Goal: Task Accomplishment & Management: Manage account settings

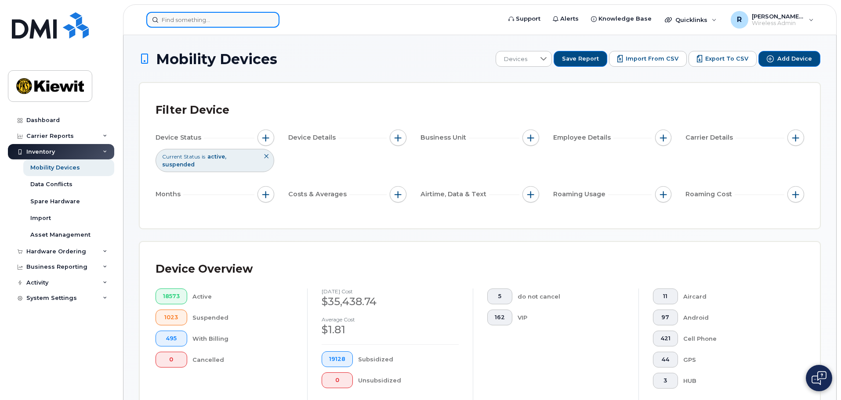
drag, startPoint x: 0, startPoint y: 0, endPoint x: 171, endPoint y: 22, distance: 171.9
click at [171, 22] on input at bounding box center [212, 20] width 133 height 16
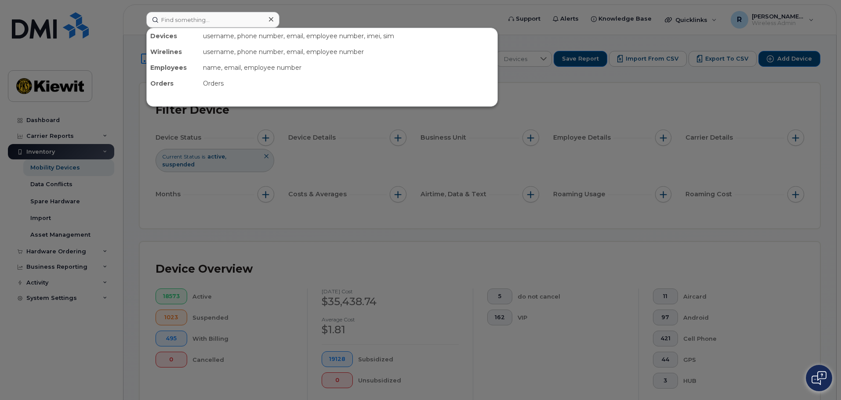
click at [41, 120] on div at bounding box center [420, 200] width 841 height 400
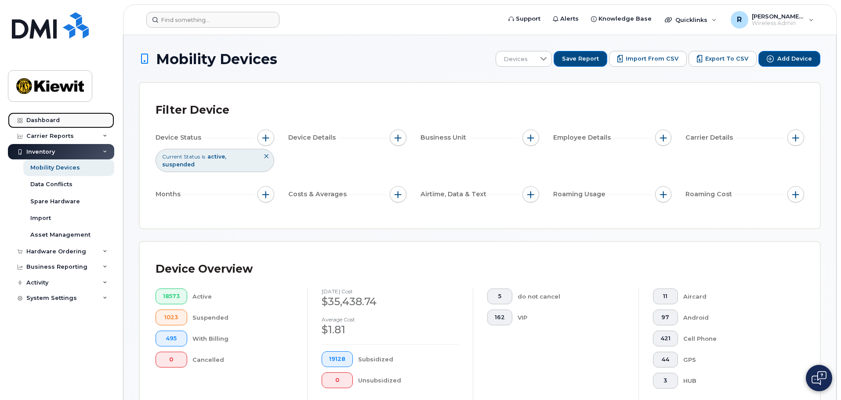
click at [41, 120] on div "Dashboard" at bounding box center [42, 120] width 33 height 7
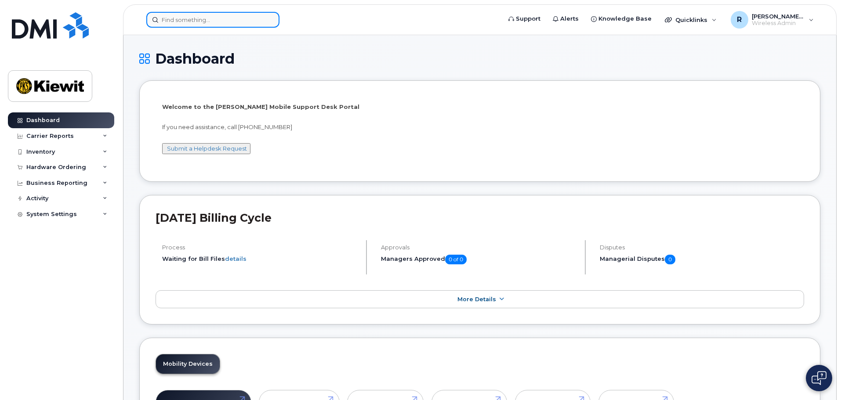
click at [185, 24] on input at bounding box center [212, 20] width 133 height 16
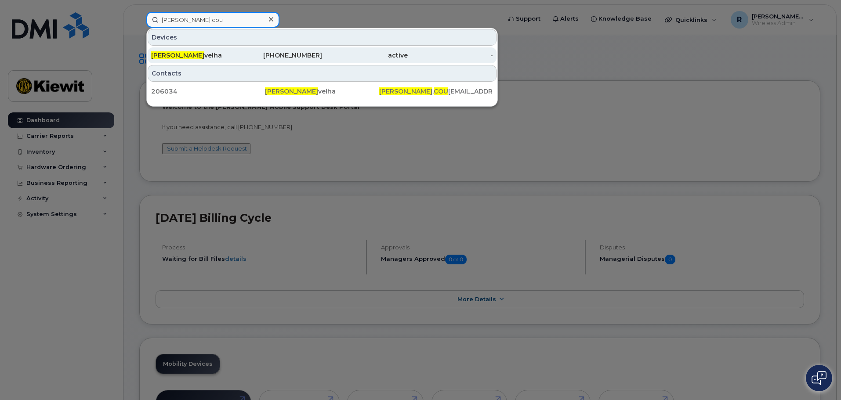
type input "tanner cou"
click at [192, 51] on div "Tanner Cou velha" at bounding box center [194, 55] width 86 height 16
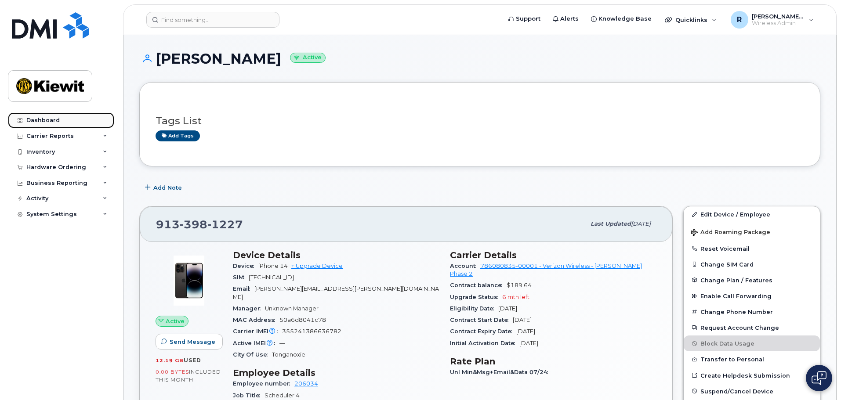
click at [51, 119] on div "Dashboard" at bounding box center [42, 120] width 33 height 7
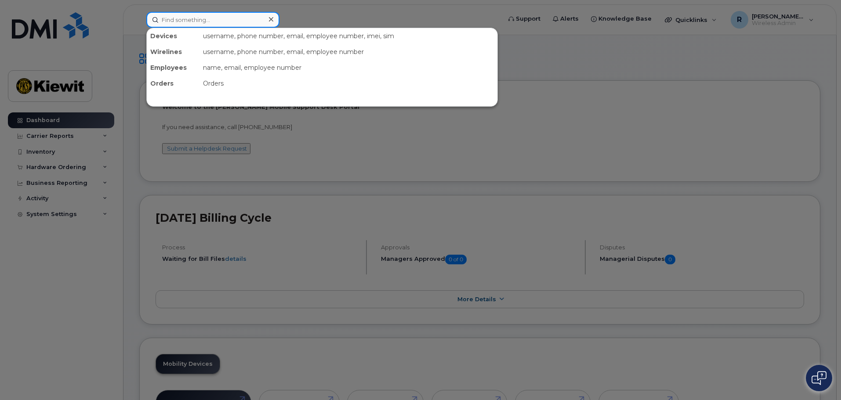
click at [190, 20] on input at bounding box center [212, 20] width 133 height 16
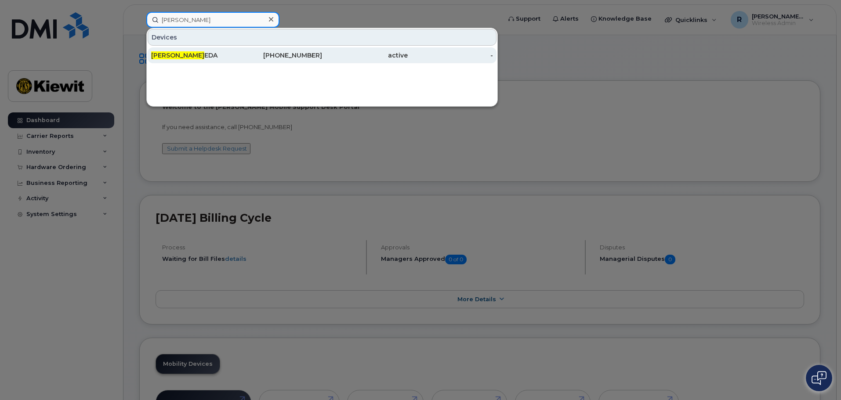
type input "rudy tej"
click at [189, 55] on div "RUDY TEJ EDA" at bounding box center [194, 55] width 86 height 9
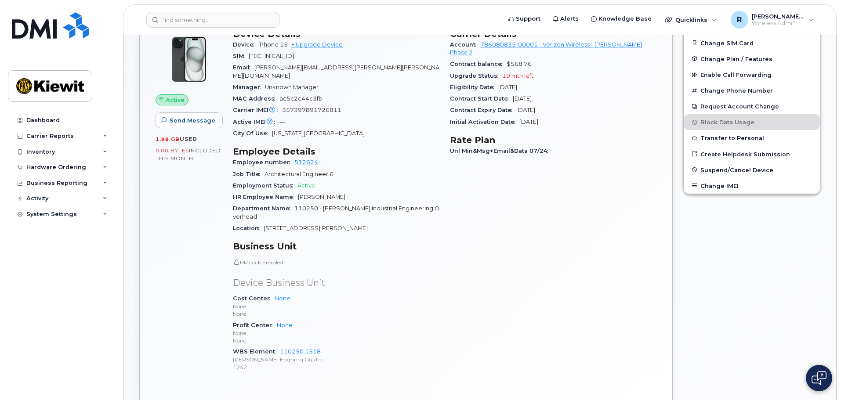
scroll to position [176, 0]
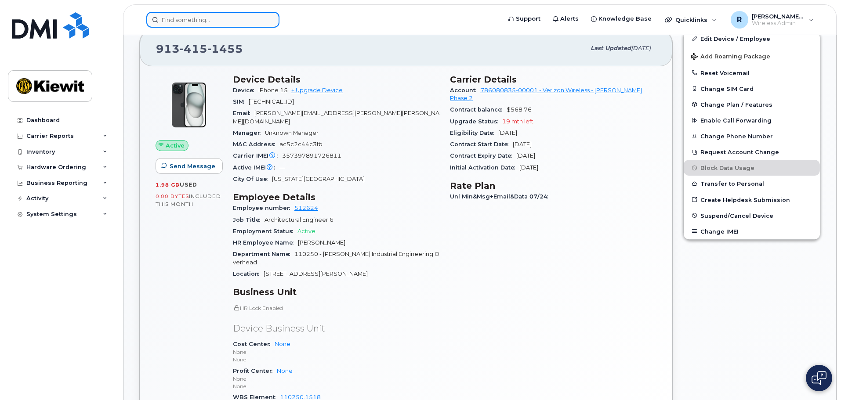
click at [199, 21] on input at bounding box center [212, 20] width 133 height 16
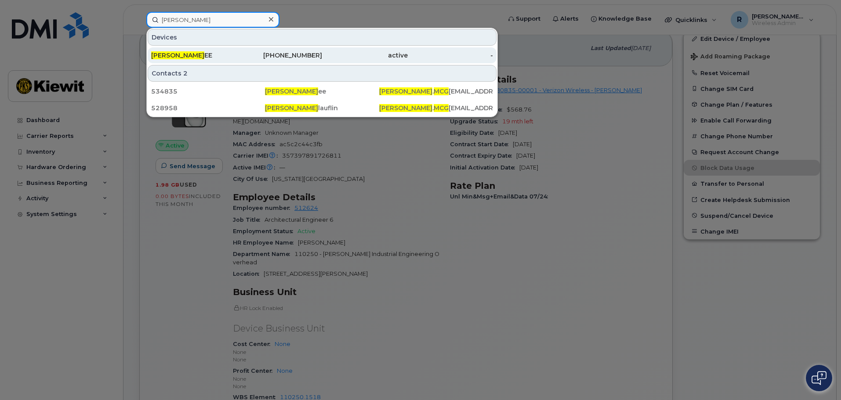
type input "[PERSON_NAME]"
click at [237, 51] on div "[PERSON_NAME] EE" at bounding box center [280, 55] width 86 height 16
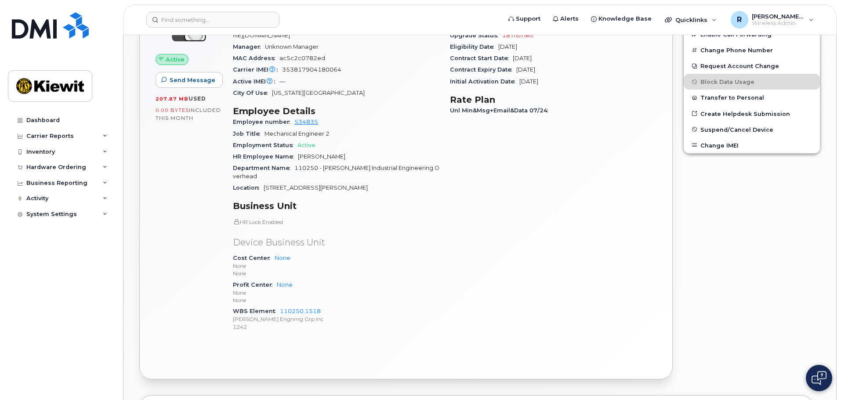
scroll to position [264, 0]
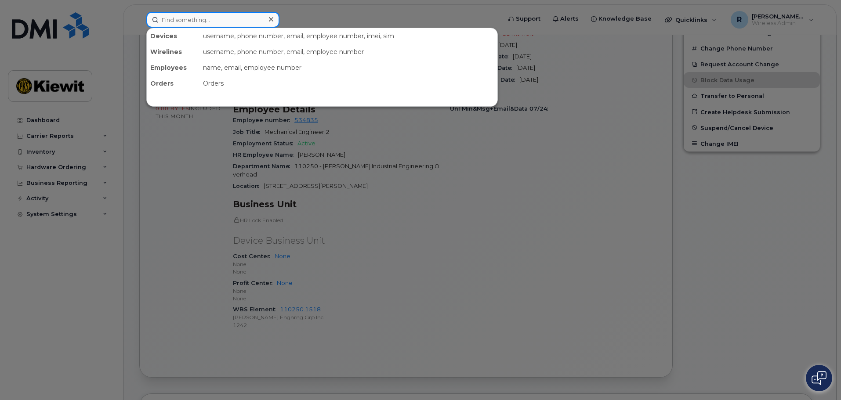
click at [181, 17] on input at bounding box center [212, 20] width 133 height 16
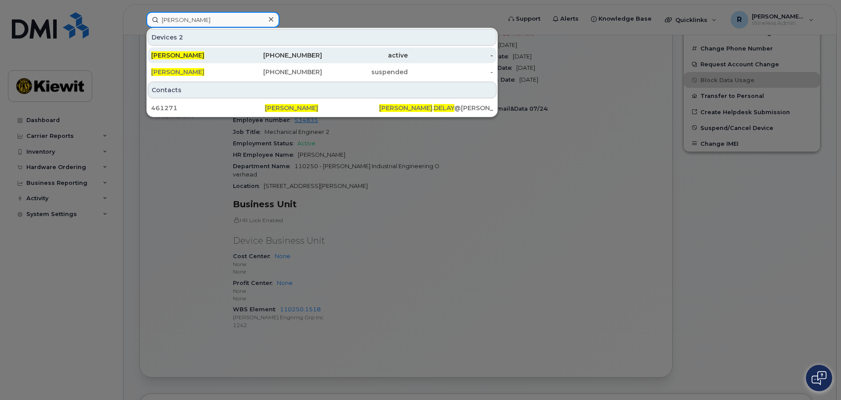
type input "ashton delay"
click at [182, 52] on span "Ashton Delay" at bounding box center [177, 55] width 53 height 8
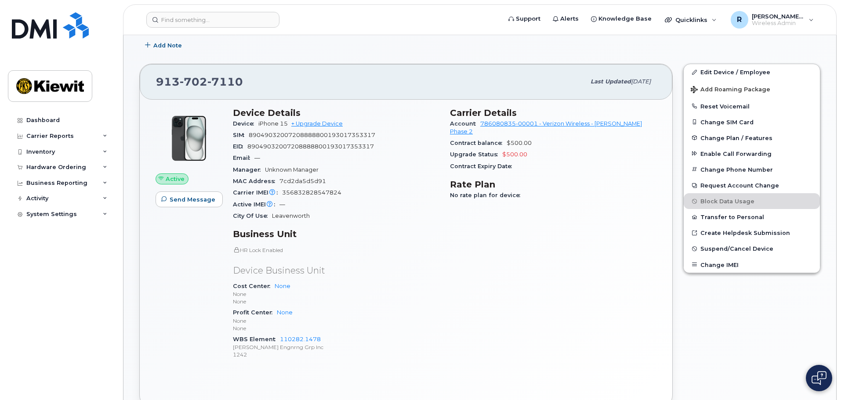
scroll to position [176, 0]
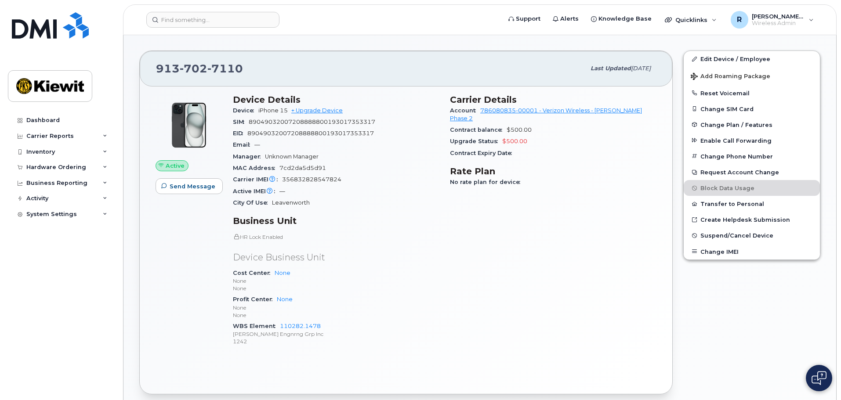
click at [402, 272] on div "Cost Center None None None" at bounding box center [336, 281] width 207 height 27
click at [715, 61] on link "Edit Device / Employee" at bounding box center [752, 59] width 136 height 16
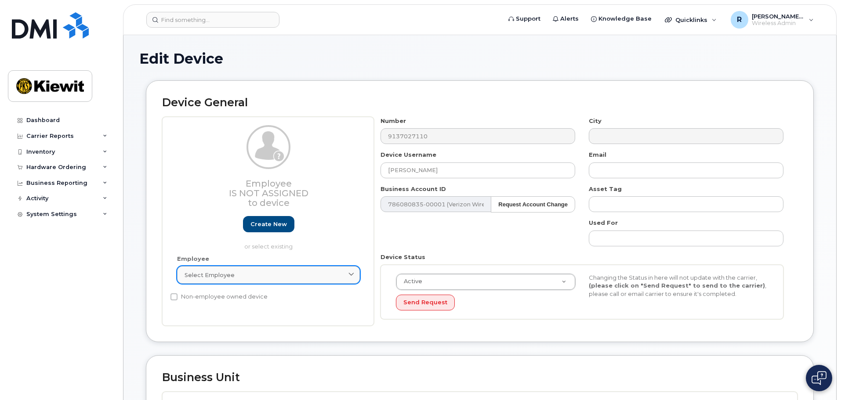
click at [236, 276] on div "Select employee" at bounding box center [269, 275] width 168 height 8
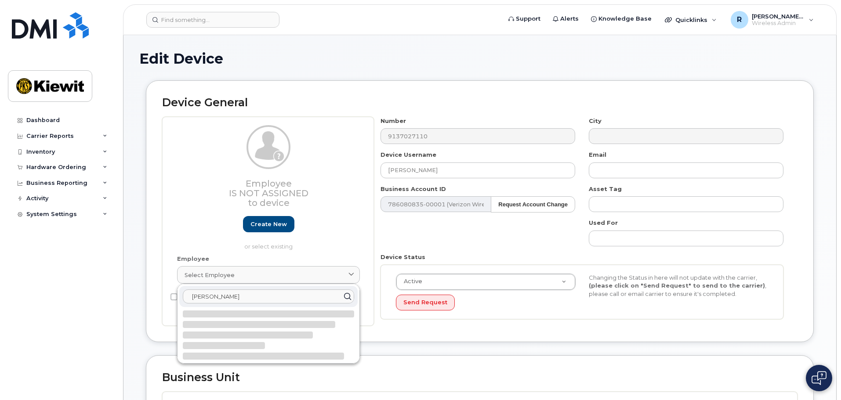
click at [233, 292] on input "ashton delay" at bounding box center [268, 297] width 171 height 14
click at [349, 297] on icon at bounding box center [347, 297] width 13 height 13
click at [268, 297] on input "ashton delay" at bounding box center [268, 297] width 171 height 14
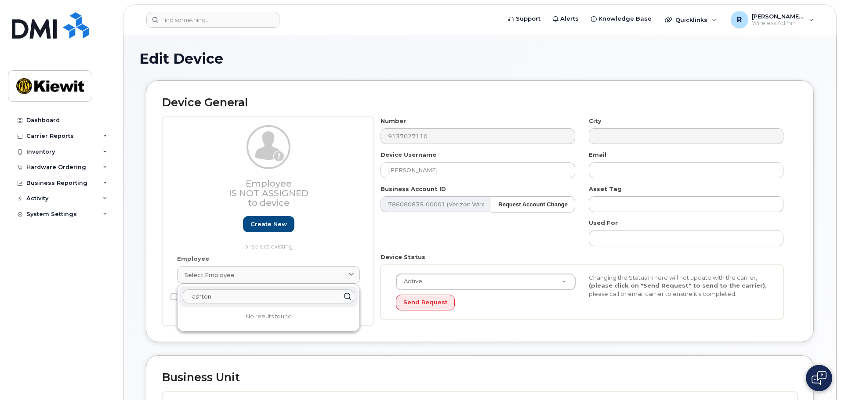
click at [259, 295] on input "ashton" at bounding box center [268, 297] width 171 height 14
type input "a"
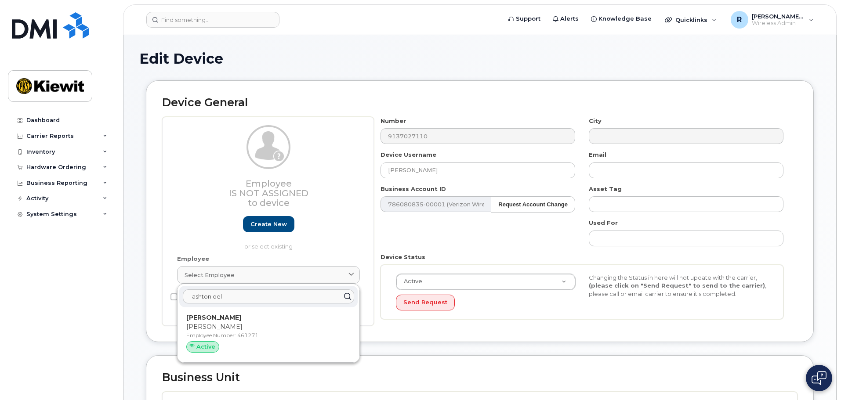
type input "ashton del"
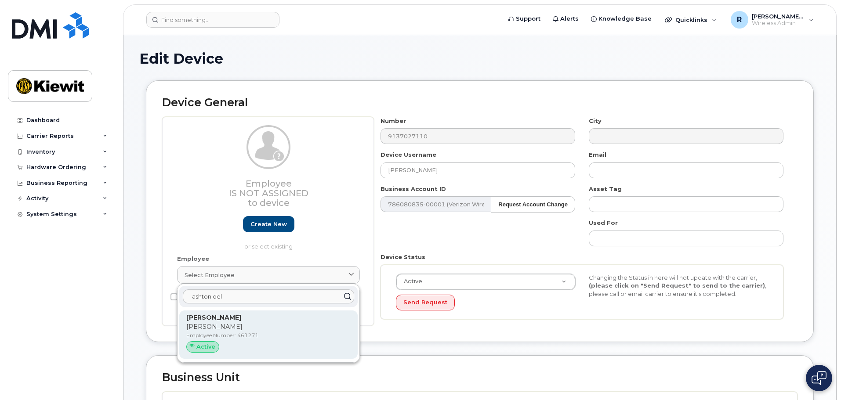
click at [247, 340] on div "Ashton Delay Ashton Employee Number: 461271 Active" at bounding box center [268, 334] width 164 height 43
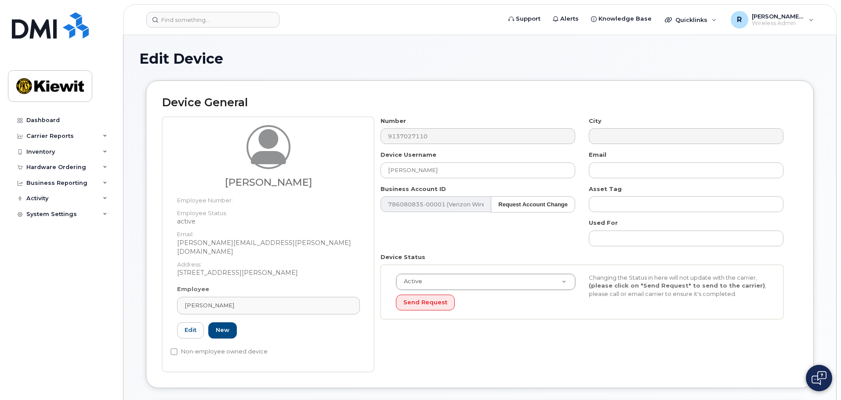
type input "461271"
type input "ashton.delay@kiewit.com"
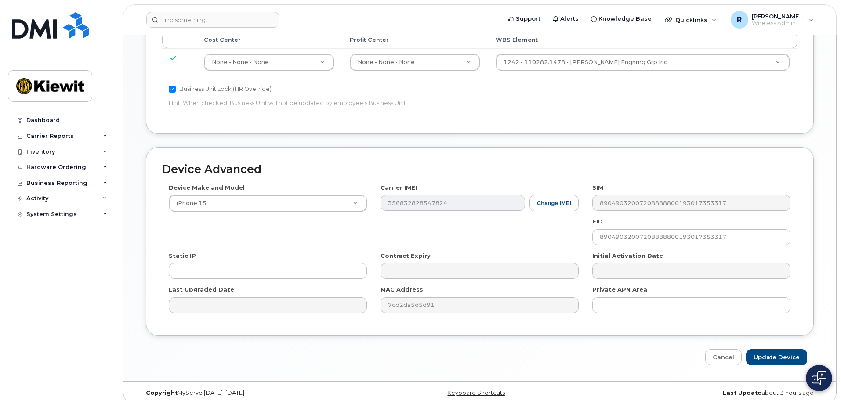
scroll to position [484, 0]
click at [770, 351] on input "Update Device" at bounding box center [776, 357] width 61 height 16
type input "Saving..."
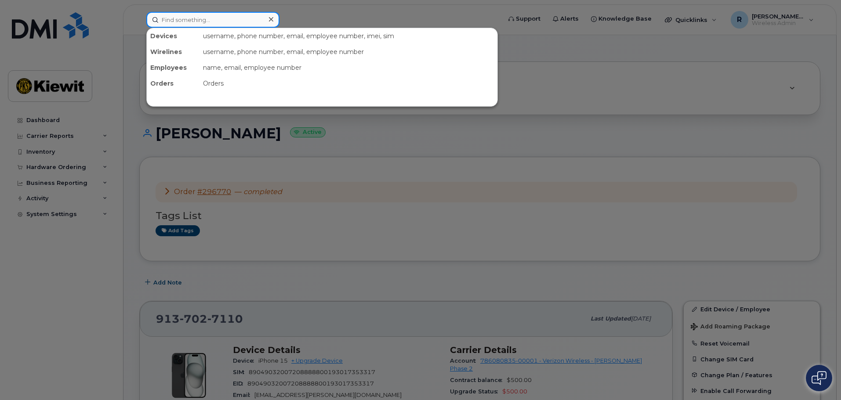
click at [175, 25] on input at bounding box center [212, 20] width 133 height 16
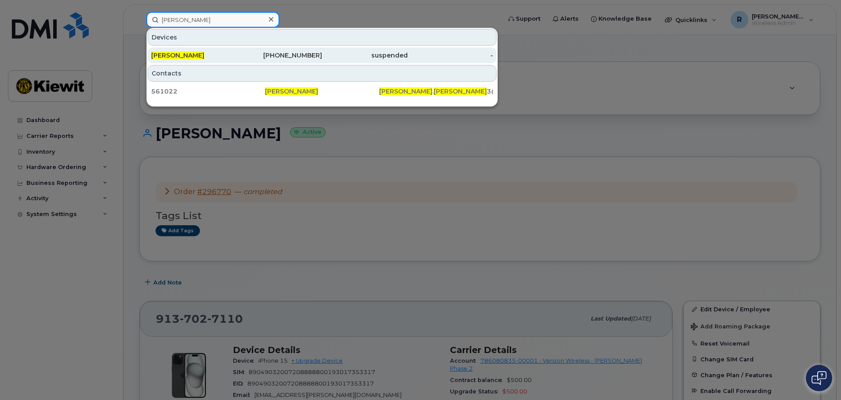
type input "cody adams"
click at [177, 51] on div "[PERSON_NAME]" at bounding box center [194, 55] width 86 height 9
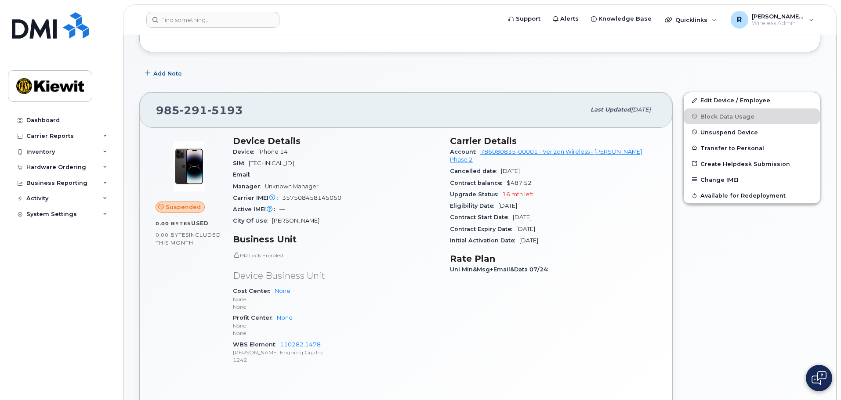
scroll to position [88, 0]
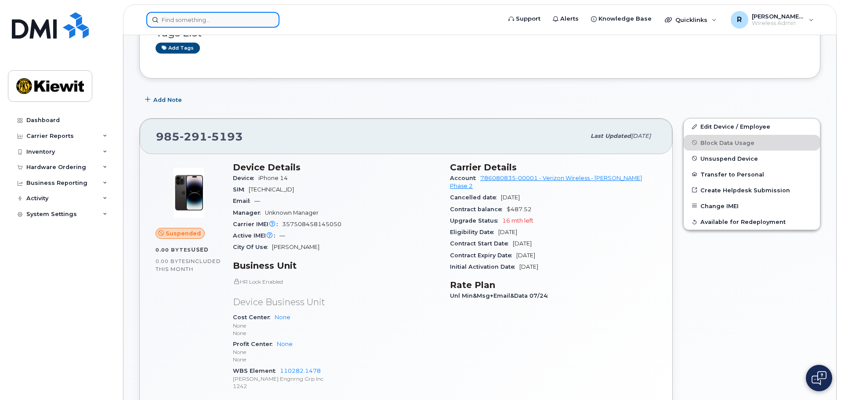
click at [178, 19] on input at bounding box center [212, 20] width 133 height 16
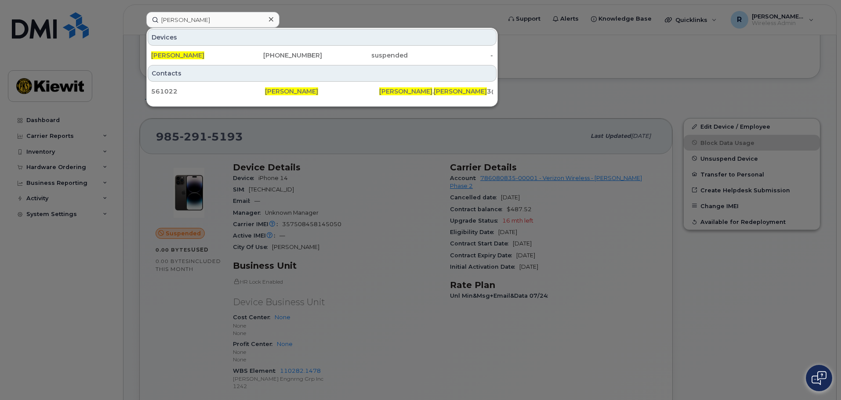
click at [363, 129] on div at bounding box center [420, 200] width 841 height 400
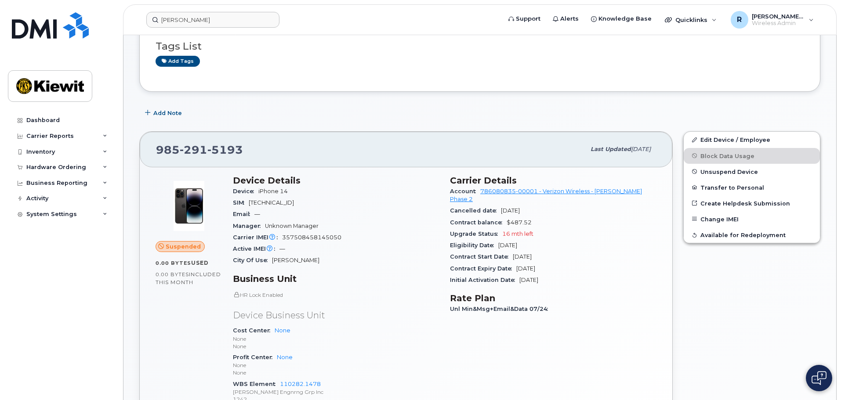
scroll to position [0, 0]
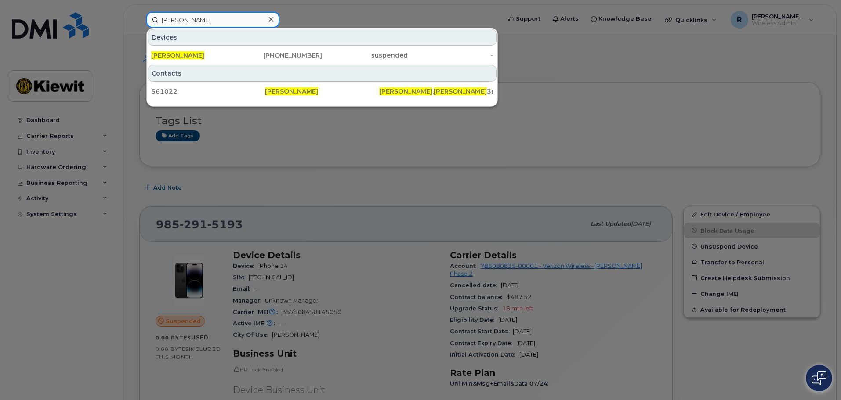
click at [173, 25] on input "cody adams" at bounding box center [212, 20] width 133 height 16
drag, startPoint x: 181, startPoint y: 24, endPoint x: 150, endPoint y: 27, distance: 30.9
click at [150, 27] on input "cody adams" at bounding box center [212, 20] width 133 height 16
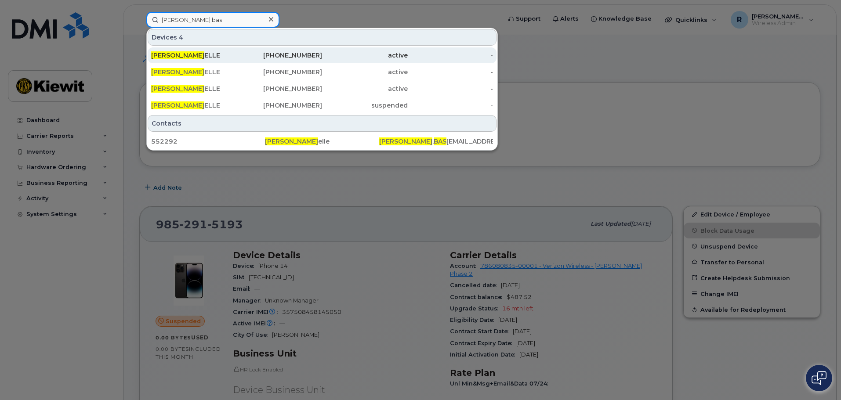
type input "nickson bas"
click at [290, 53] on div "480-395-4220" at bounding box center [280, 55] width 86 height 9
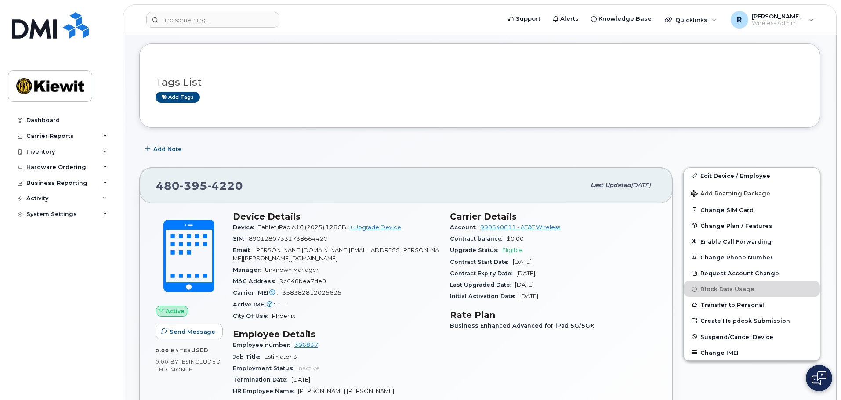
scroll to position [88, 0]
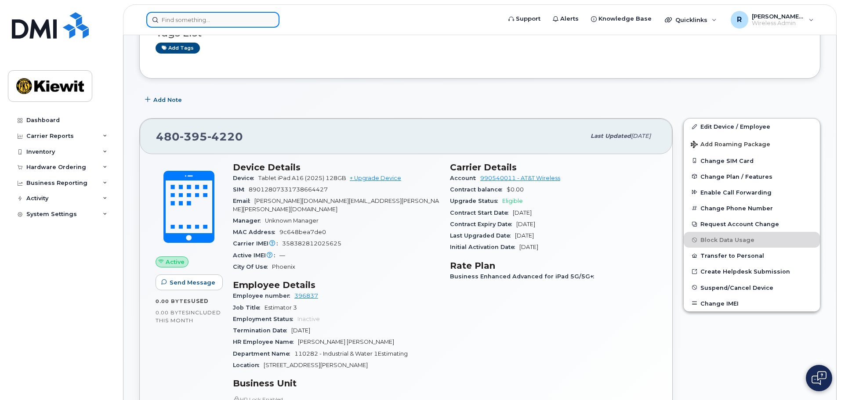
click at [198, 22] on input at bounding box center [212, 20] width 133 height 16
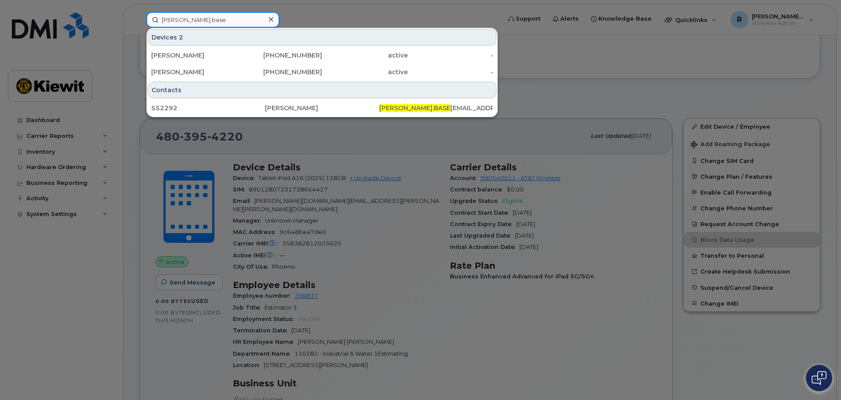
type input "[PERSON_NAME].base"
click at [520, 119] on div at bounding box center [420, 200] width 841 height 400
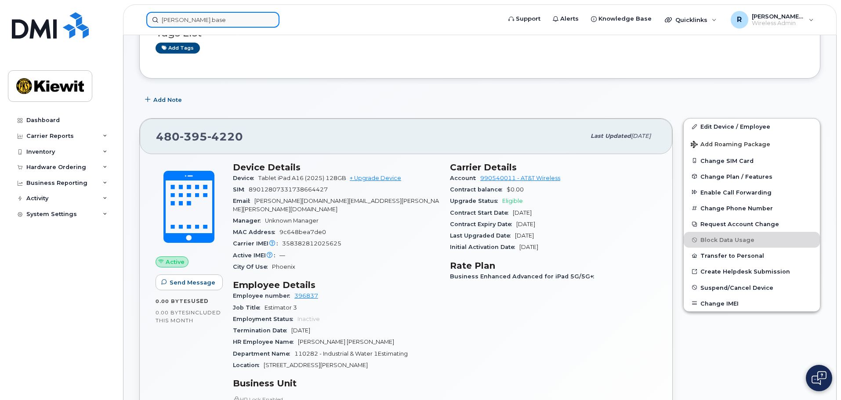
click at [215, 24] on input "nickson.base" at bounding box center [212, 20] width 133 height 16
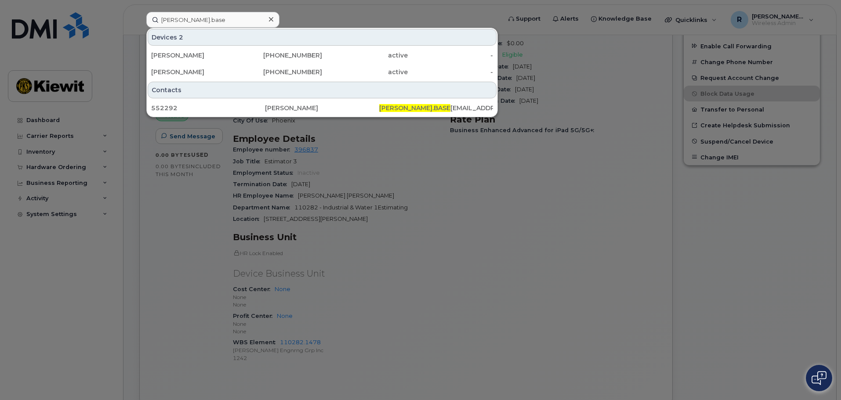
scroll to position [264, 0]
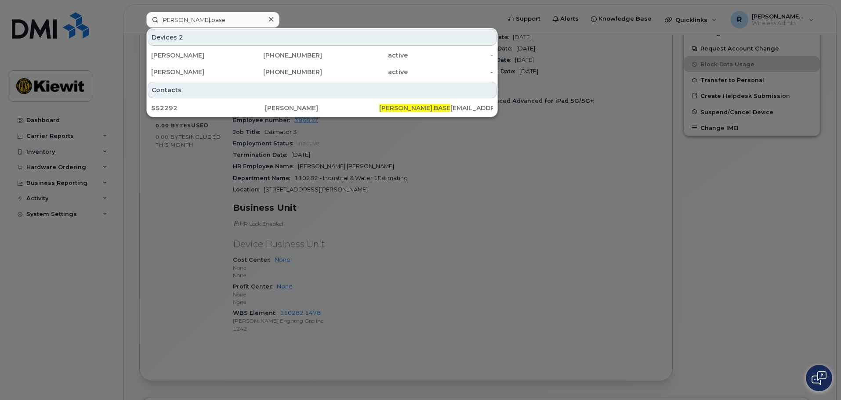
click at [517, 239] on div at bounding box center [420, 200] width 841 height 400
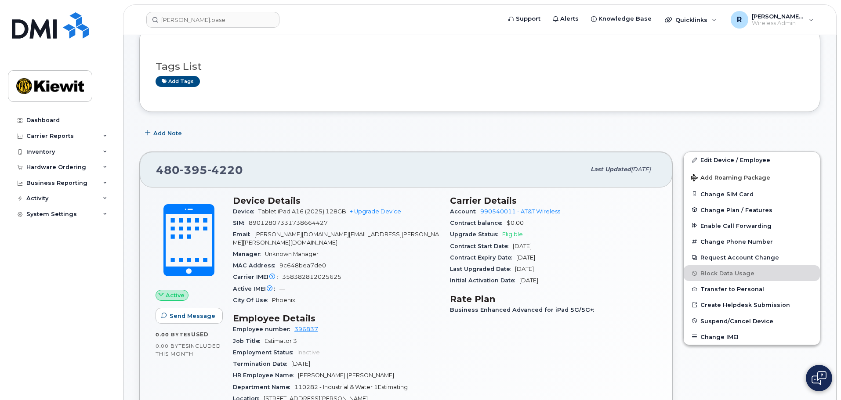
scroll to position [51, 0]
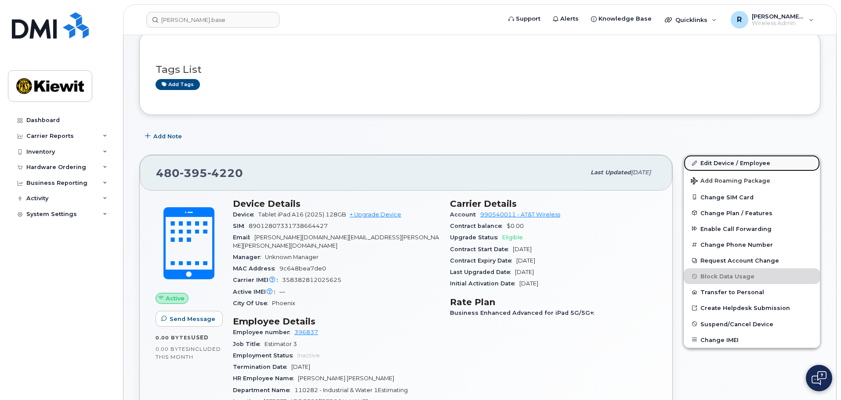
click at [716, 163] on link "Edit Device / Employee" at bounding box center [752, 163] width 136 height 16
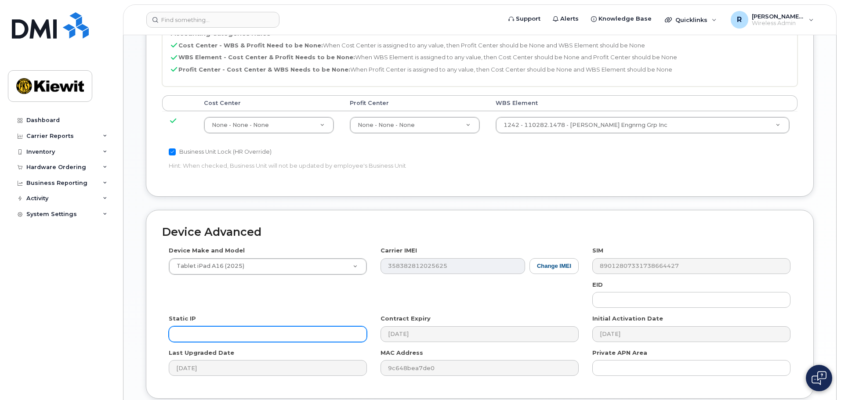
scroll to position [503, 0]
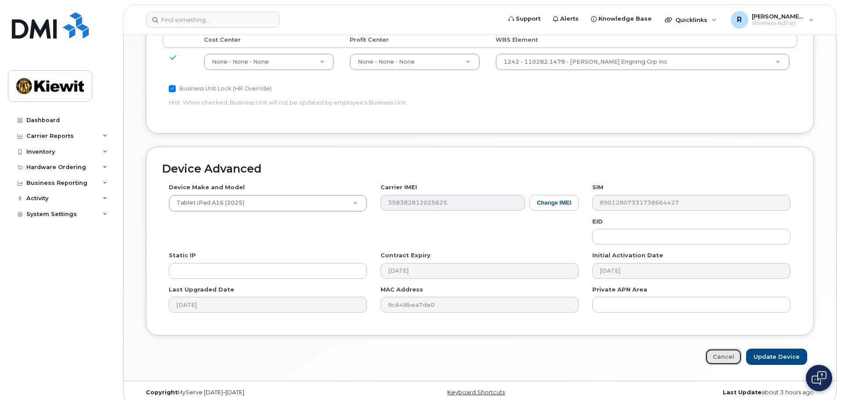
click at [725, 354] on link "Cancel" at bounding box center [723, 357] width 36 height 16
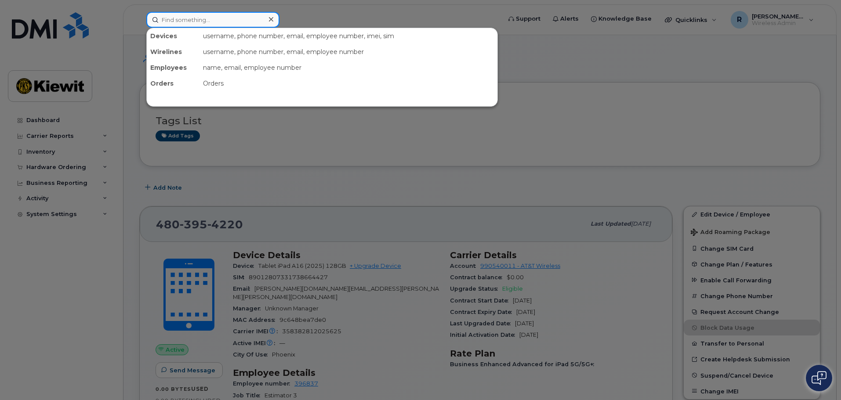
click at [184, 18] on input at bounding box center [212, 20] width 133 height 16
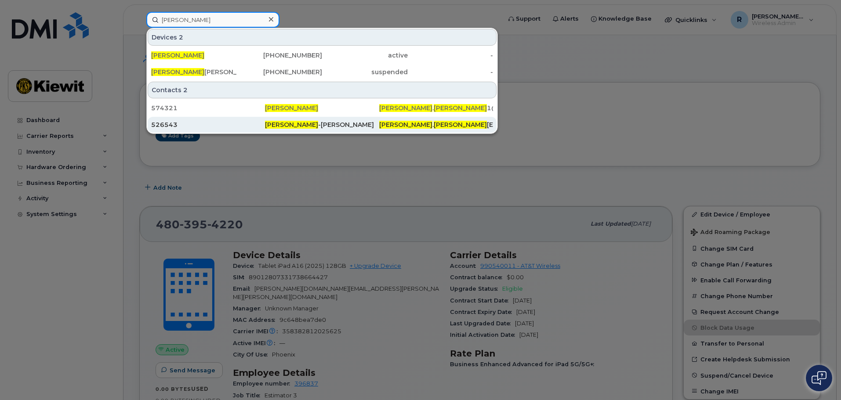
type input "[PERSON_NAME]"
click at [289, 124] on span "[PERSON_NAME]" at bounding box center [291, 125] width 53 height 8
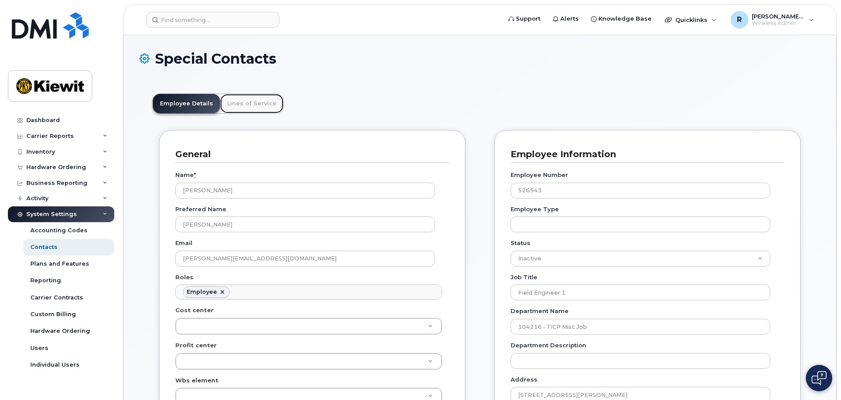
click at [252, 104] on link "Lines of Service" at bounding box center [251, 103] width 63 height 19
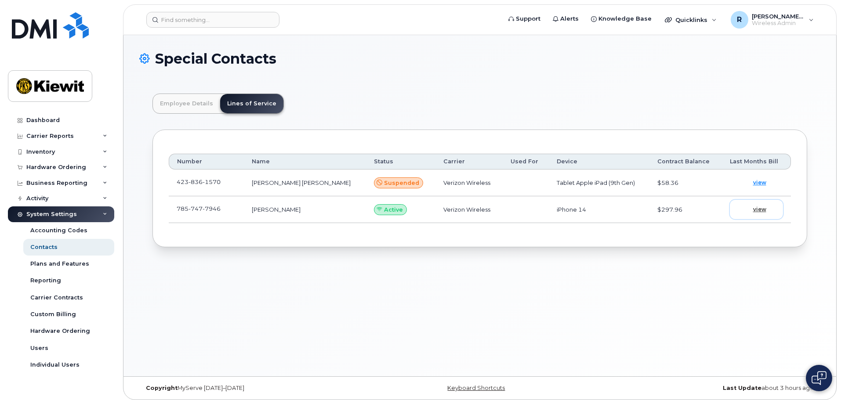
click at [760, 211] on span "view" at bounding box center [759, 210] width 13 height 8
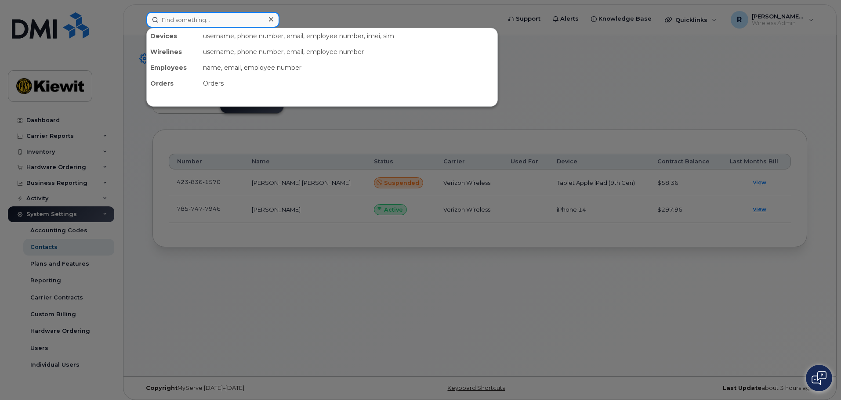
click at [182, 25] on input at bounding box center [212, 20] width 133 height 16
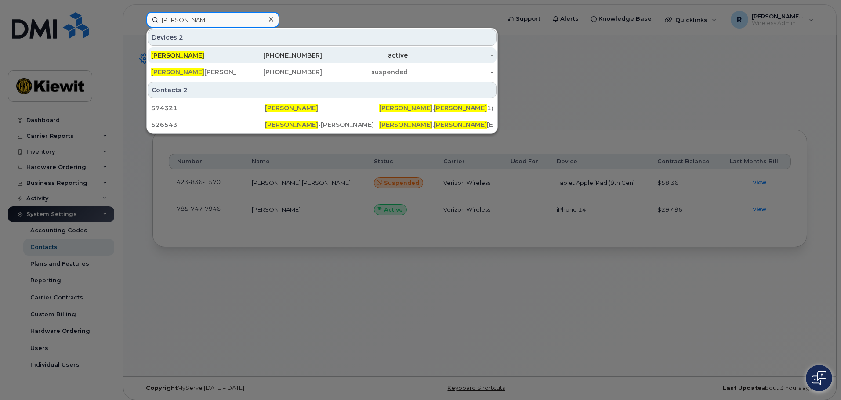
type input "[PERSON_NAME]"
click at [253, 57] on div "[PHONE_NUMBER]" at bounding box center [280, 55] width 86 height 9
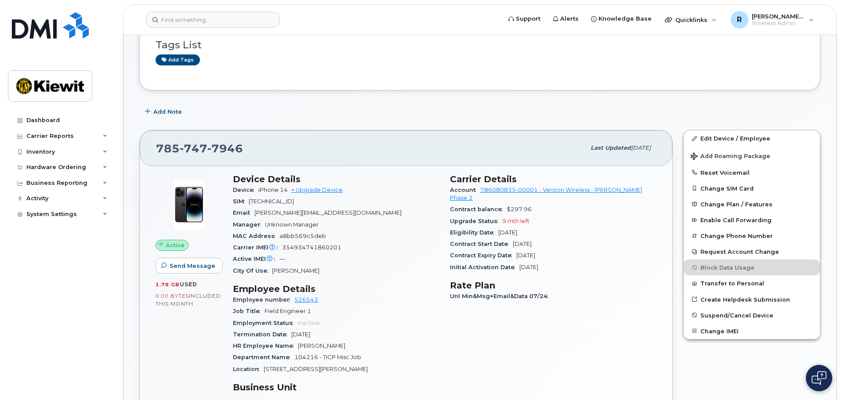
scroll to position [176, 0]
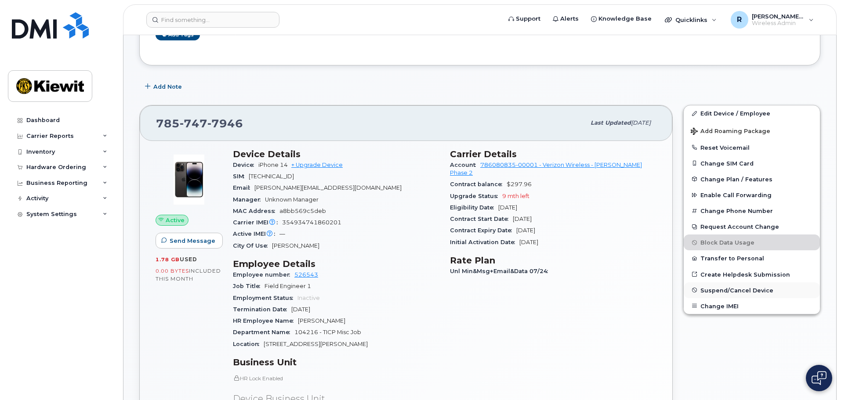
click at [735, 290] on span "Suspend/Cancel Device" at bounding box center [737, 290] width 73 height 7
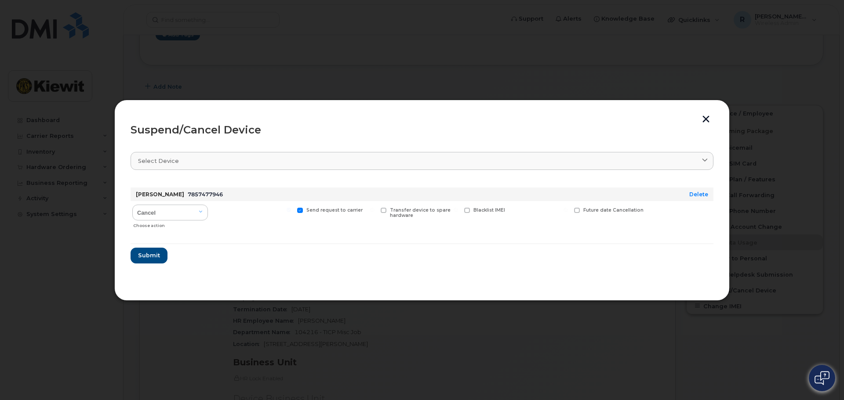
click at [382, 212] on span at bounding box center [384, 211] width 6 height 6
click at [374, 212] on input "Transfer device to spare hardware" at bounding box center [372, 210] width 4 height 4
checkbox input "true"
click at [179, 211] on select "Cancel Suspend - Reduced Rate Suspend - Full Rate Suspend - Lost Device/Stolen …" at bounding box center [170, 213] width 76 height 16
select select "[object Object]"
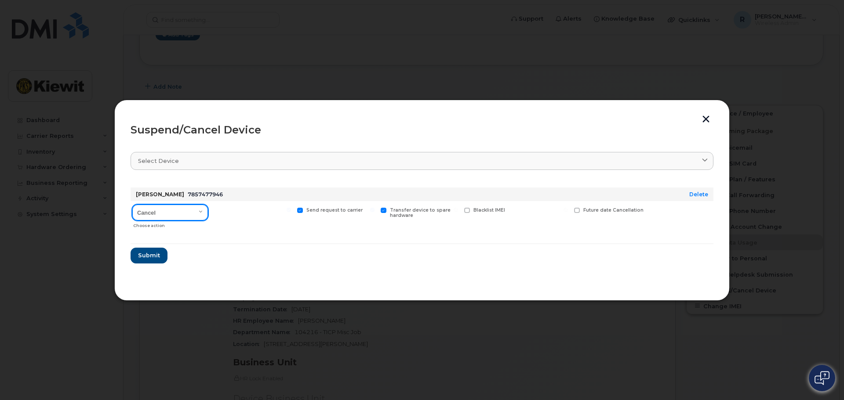
click at [132, 205] on select "Cancel Suspend - Reduced Rate Suspend - Full Rate Suspend - Lost Device/Stolen …" at bounding box center [170, 213] width 76 height 16
click at [221, 211] on label "Available for new activations/redeployments" at bounding box center [253, 213] width 78 height 11
click at [207, 211] on input "Available for new activations/redeployments" at bounding box center [205, 210] width 4 height 4
click at [282, 278] on section "Select device Type first three symbols or more JAIME CHARLES 7857477946 Delete …" at bounding box center [422, 214] width 583 height 141
drag, startPoint x: 419, startPoint y: 108, endPoint x: 596, endPoint y: 111, distance: 177.2
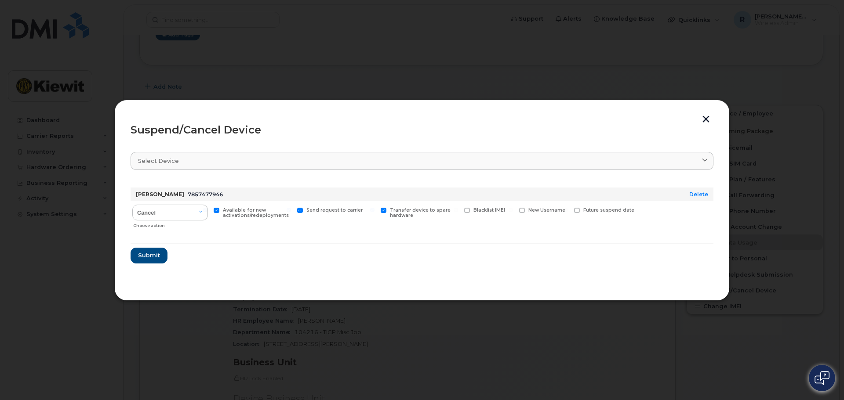
click at [609, 115] on div "Suspend/Cancel Device Select device Type first three symbols or more JAIME CHAR…" at bounding box center [421, 200] width 615 height 201
drag, startPoint x: 593, startPoint y: 112, endPoint x: 588, endPoint y: 127, distance: 15.4
click at [588, 127] on div "Suspend/Cancel Device Select device Type first three symbols or more JAIME CHAR…" at bounding box center [421, 200] width 615 height 201
click at [214, 211] on span at bounding box center [217, 211] width 6 height 6
click at [207, 211] on input "Available for new activations/redeployments" at bounding box center [205, 210] width 4 height 4
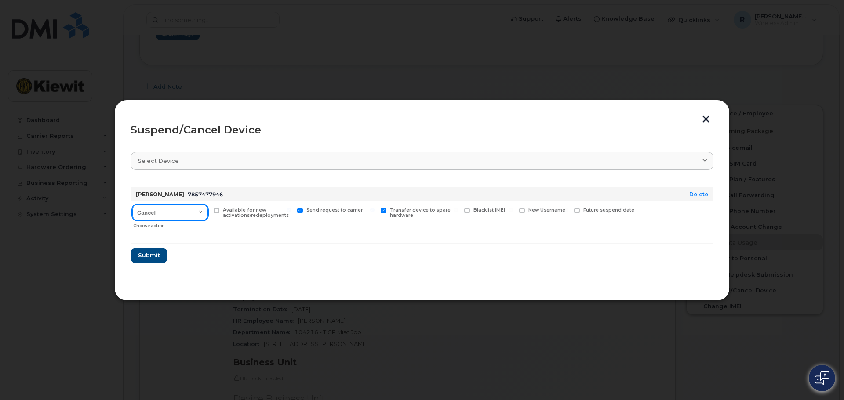
click at [194, 214] on select "Cancel Suspend - Reduced Rate Suspend - Full Rate Suspend - Lost Device/Stolen …" at bounding box center [170, 213] width 76 height 16
click at [132, 205] on select "Cancel Suspend - Reduced Rate Suspend - Full Rate Suspend - Lost Device/Stolen …" at bounding box center [170, 213] width 76 height 16
click at [247, 237] on form "JAIME CHARLES 7857477946 Delete Cancel Suspend - Reduced Rate Suspend - Full Ra…" at bounding box center [422, 222] width 583 height 83
click at [217, 211] on span at bounding box center [217, 211] width 6 height 6
click at [207, 211] on input "Available for new activations/redeployments" at bounding box center [205, 210] width 4 height 4
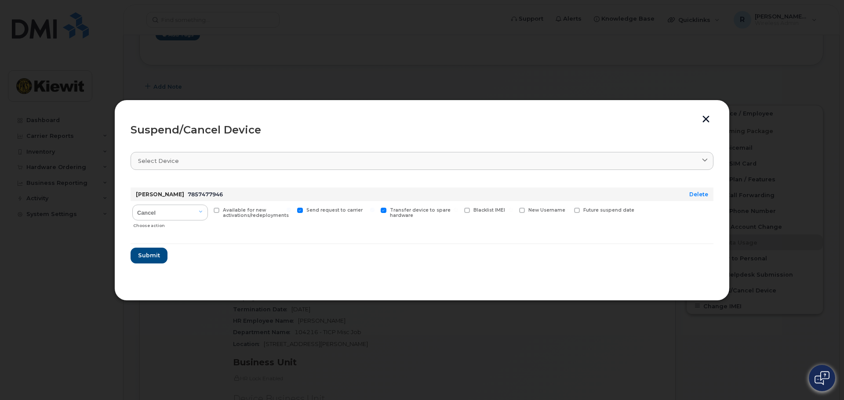
checkbox input "true"
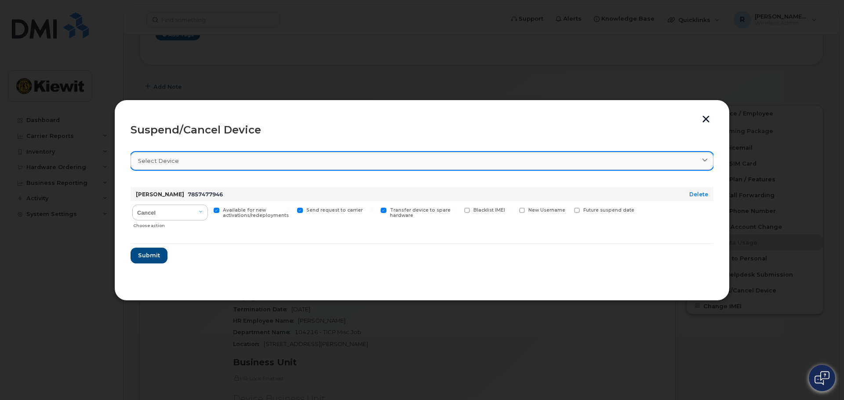
click at [232, 164] on div "Select device" at bounding box center [422, 161] width 568 height 8
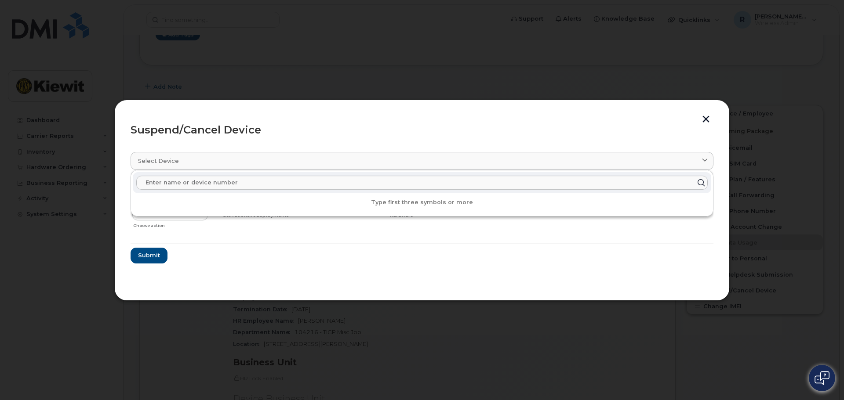
click at [284, 241] on form "JAIME CHARLES 7857477946 Delete Cancel Suspend - Reduced Rate Suspend - Full Ra…" at bounding box center [422, 222] width 583 height 83
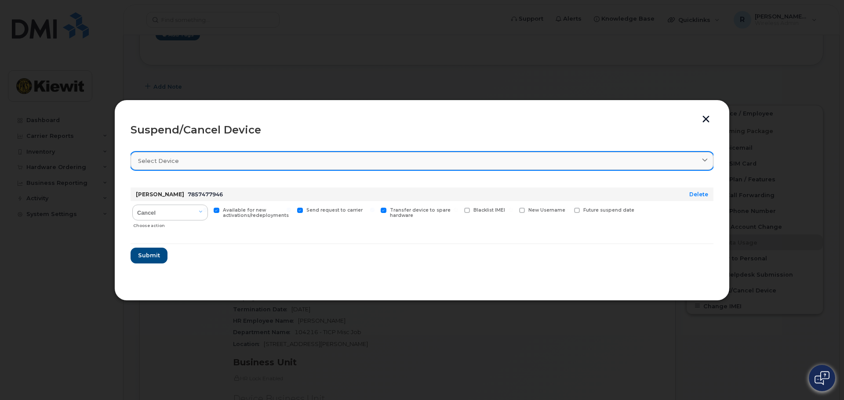
click at [219, 162] on div "Select device" at bounding box center [422, 161] width 568 height 8
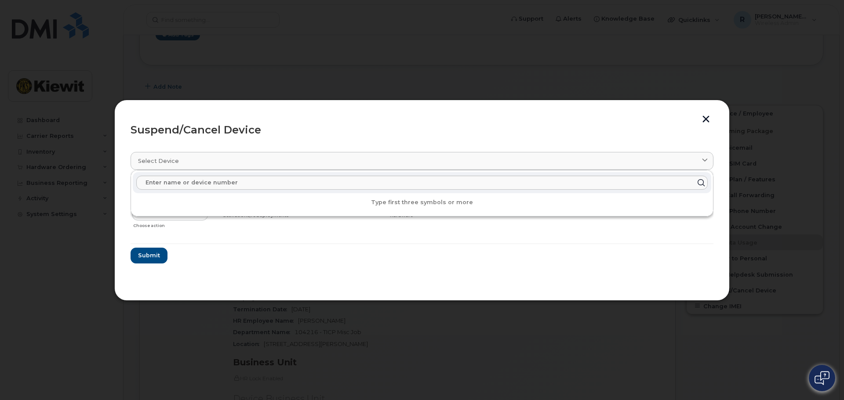
click at [216, 244] on hr at bounding box center [422, 244] width 583 height 1
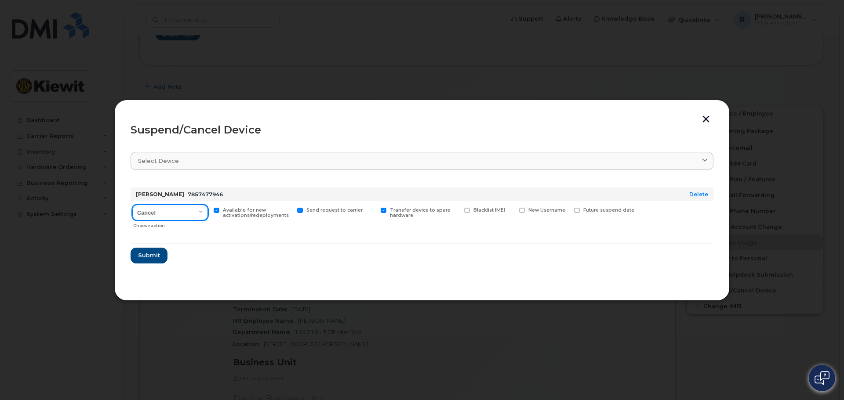
click at [203, 214] on select "Cancel Suspend - Reduced Rate Suspend - Full Rate Suspend - Lost Device/Stolen …" at bounding box center [170, 213] width 76 height 16
select select "[object Object]"
click at [132, 205] on select "Cancel Suspend - Reduced Rate Suspend - Full Rate Suspend - Lost Device/Stolen …" at bounding box center [170, 213] width 76 height 16
click at [196, 236] on form "JAIME CHARLES 7857477946 Delete Cancel Suspend - Reduced Rate Suspend - Full Ra…" at bounding box center [422, 222] width 583 height 83
click at [705, 121] on button "button" at bounding box center [705, 120] width 13 height 9
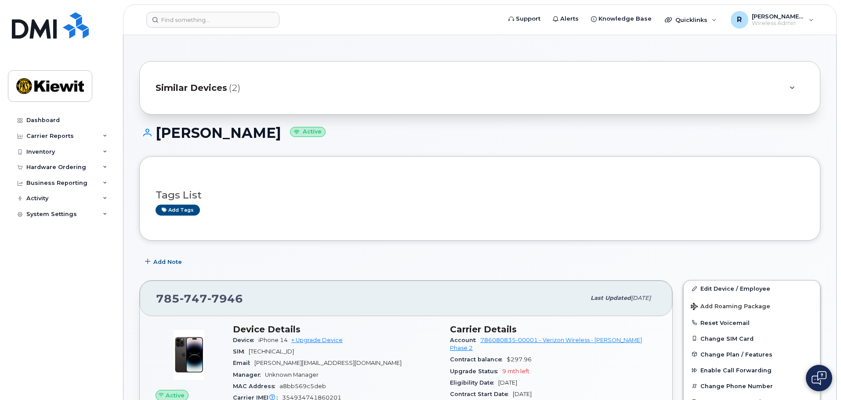
scroll to position [0, 0]
click at [34, 115] on link "Dashboard" at bounding box center [61, 121] width 106 height 16
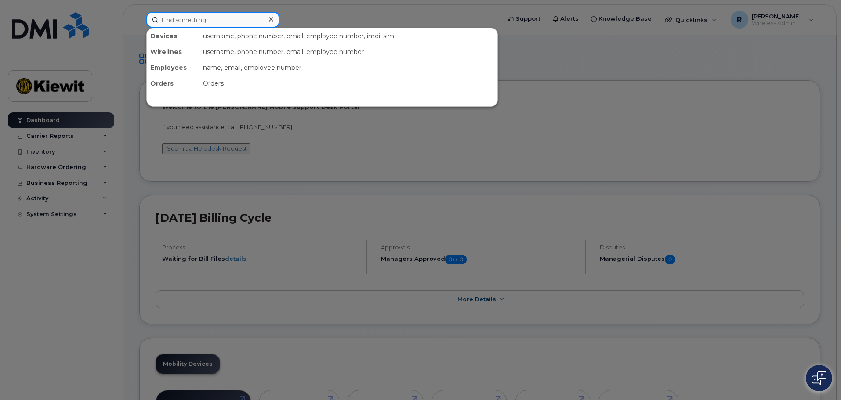
click at [185, 21] on input at bounding box center [212, 20] width 133 height 16
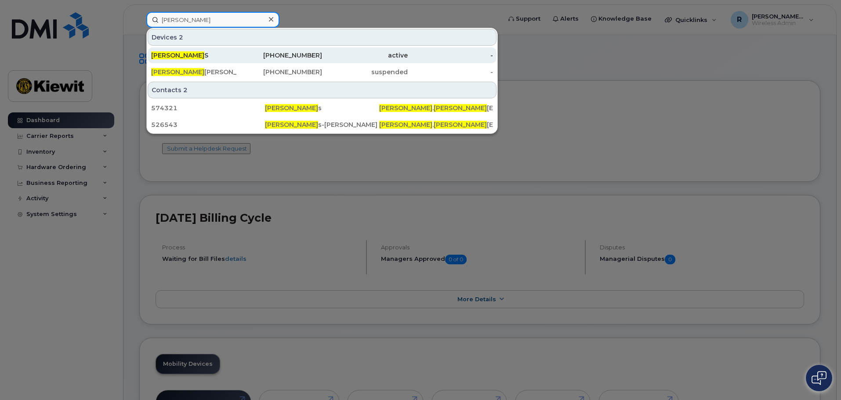
type input "[PERSON_NAME]"
click at [184, 55] on span "[PERSON_NAME]" at bounding box center [177, 55] width 53 height 8
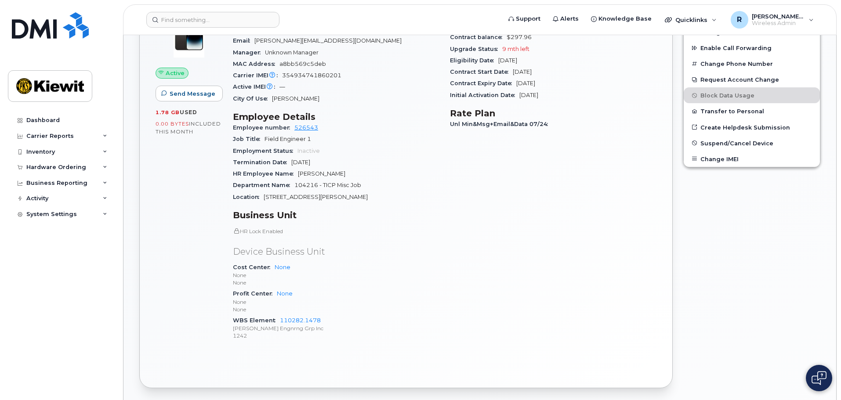
scroll to position [338, 0]
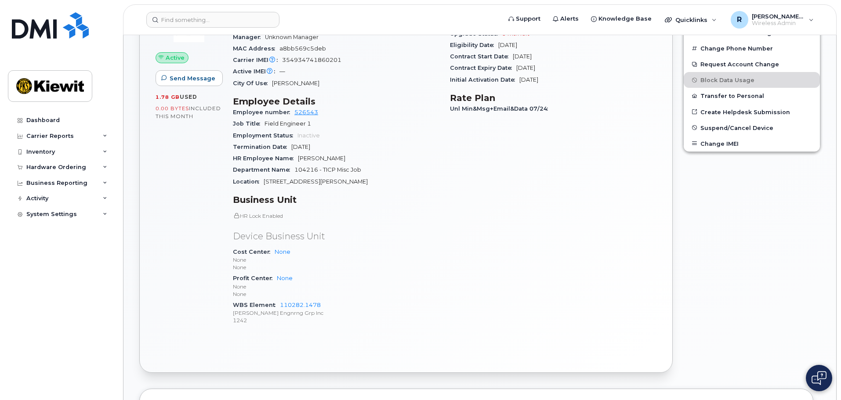
click at [330, 315] on p "[PERSON_NAME] Engnrng Grp Inc" at bounding box center [336, 312] width 207 height 7
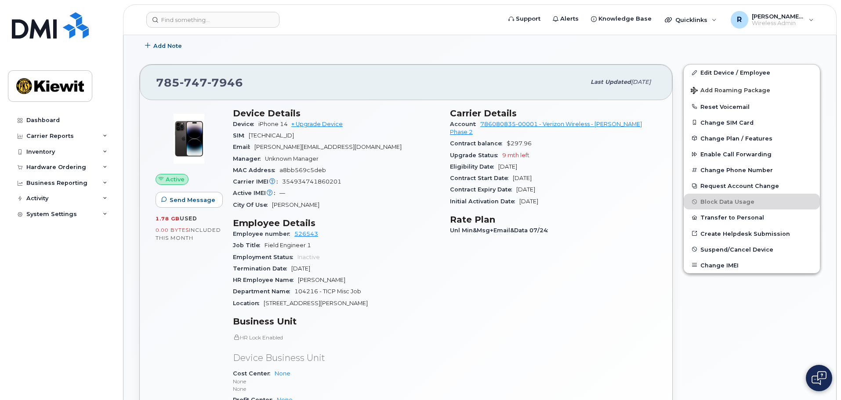
scroll to position [207, 0]
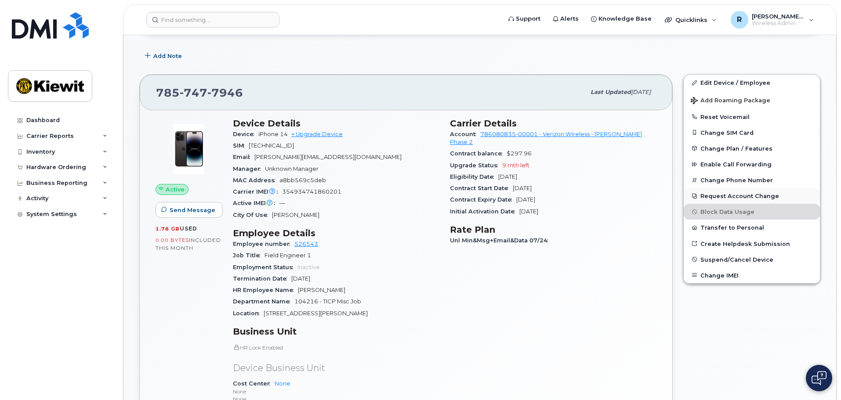
click at [729, 198] on button "Request Account Change" at bounding box center [752, 196] width 136 height 16
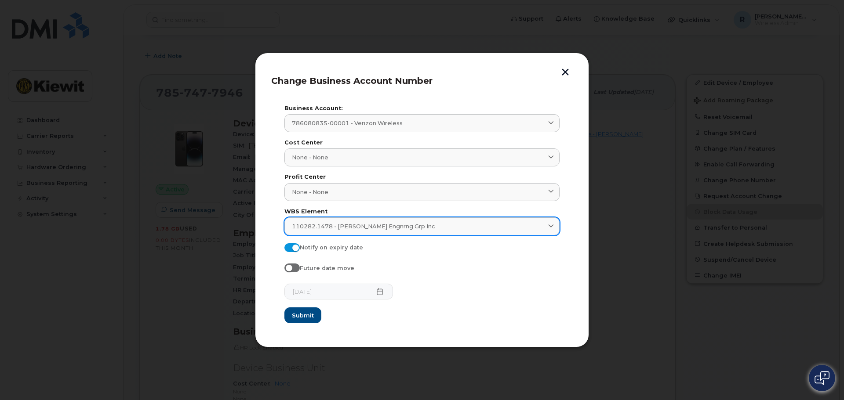
click at [408, 226] on div "110282.1478 - Kiewit Engnrng Grp Inc" at bounding box center [422, 226] width 260 height 8
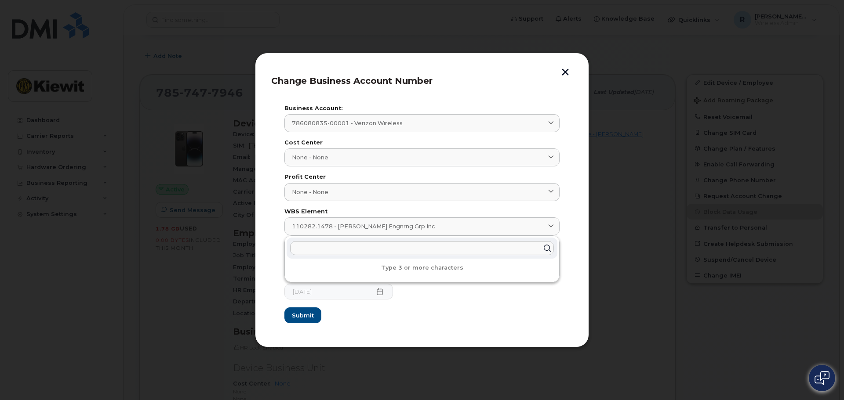
click at [566, 75] on button "button" at bounding box center [565, 73] width 13 height 9
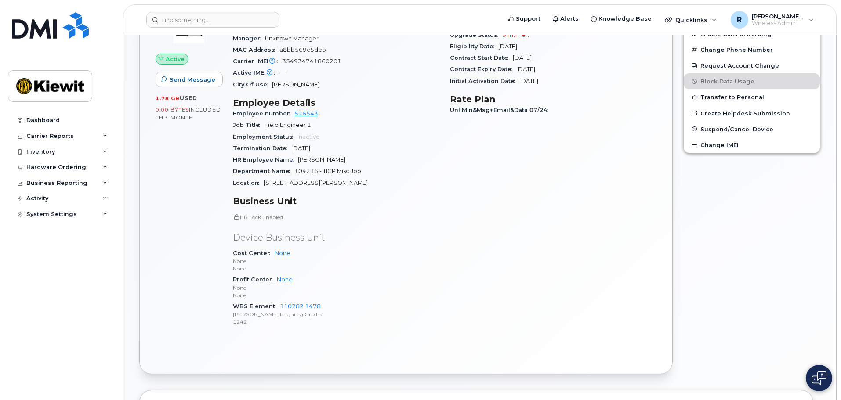
scroll to position [338, 0]
click at [407, 263] on p "None" at bounding box center [336, 259] width 207 height 7
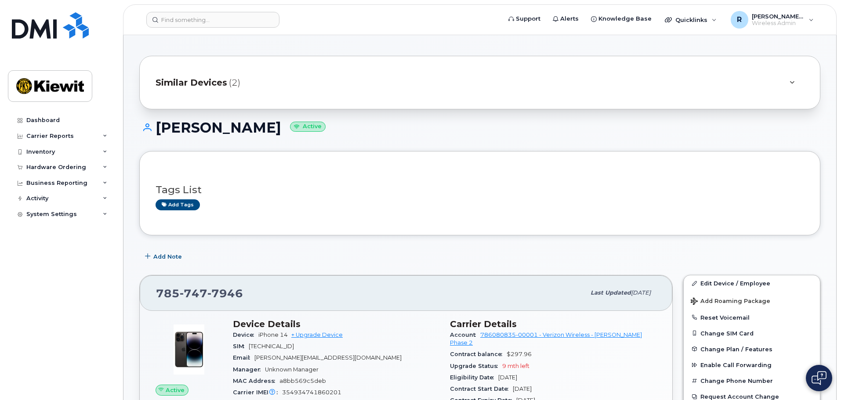
scroll to position [0, 0]
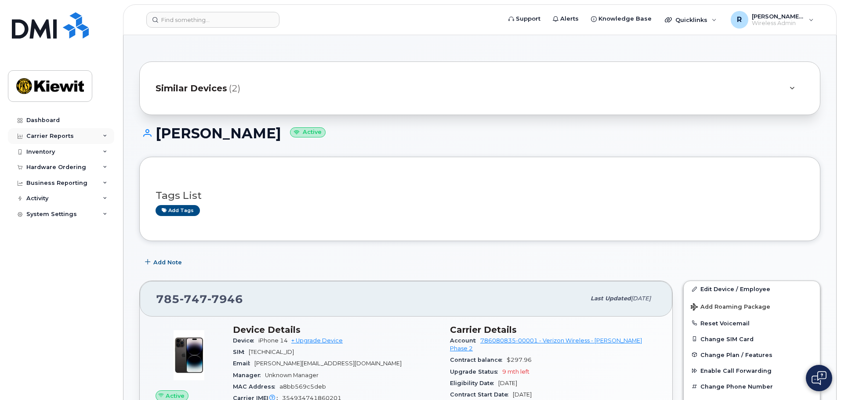
click at [80, 136] on div "Carrier Reports" at bounding box center [61, 136] width 106 height 16
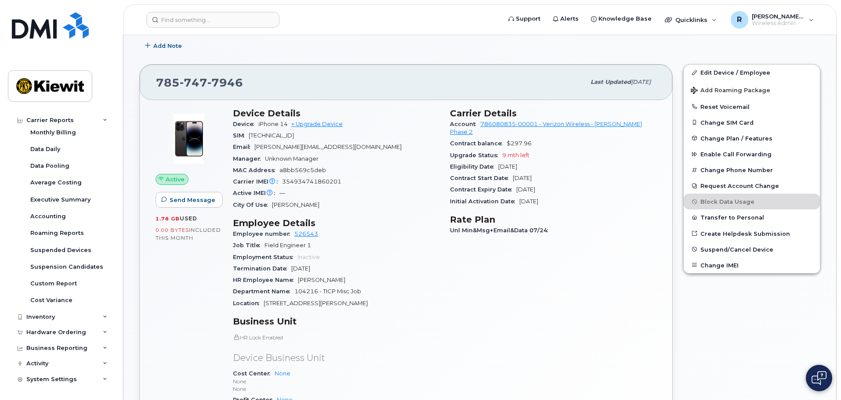
scroll to position [220, 0]
